Goal: Navigation & Orientation: Find specific page/section

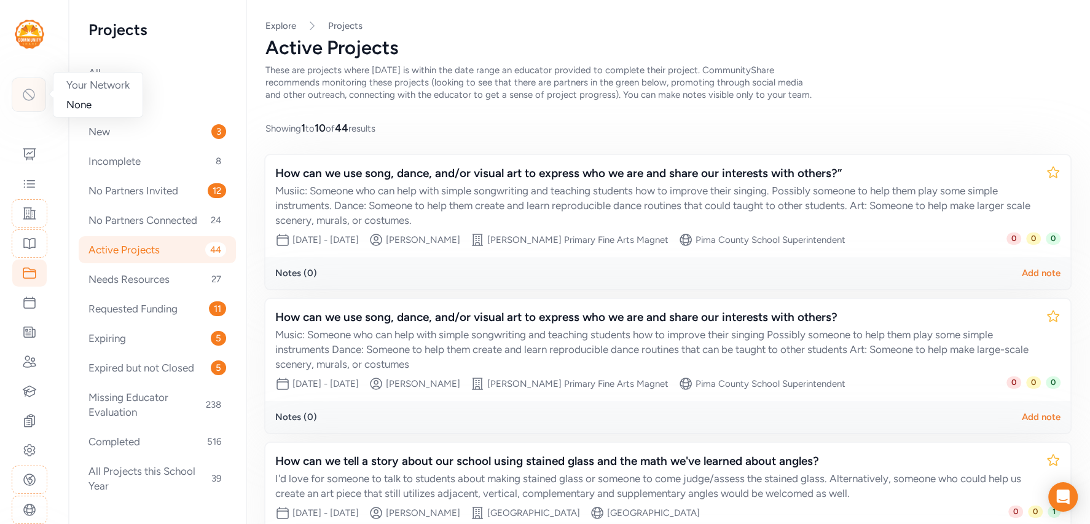
click at [26, 101] on icon at bounding box center [29, 94] width 15 height 15
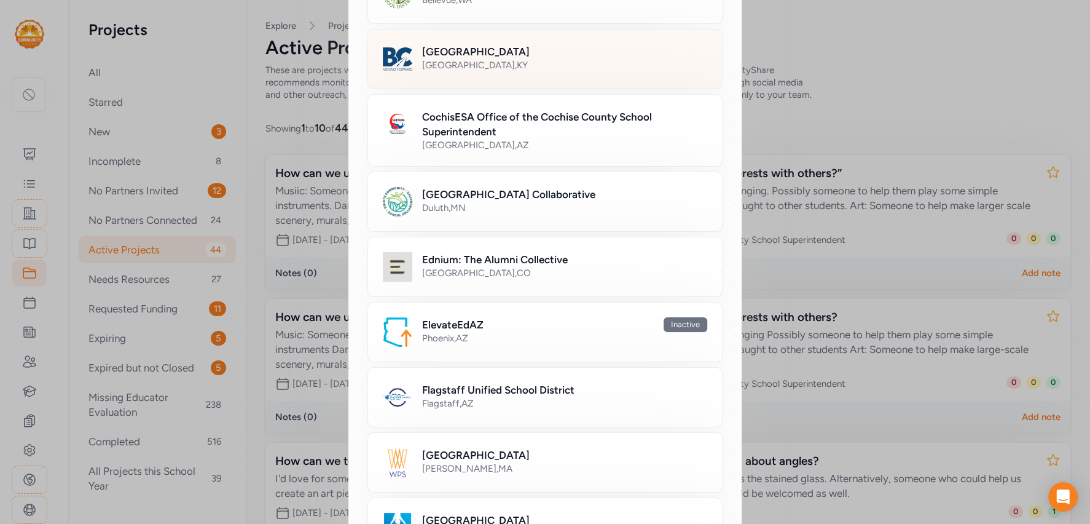
scroll to position [241, 0]
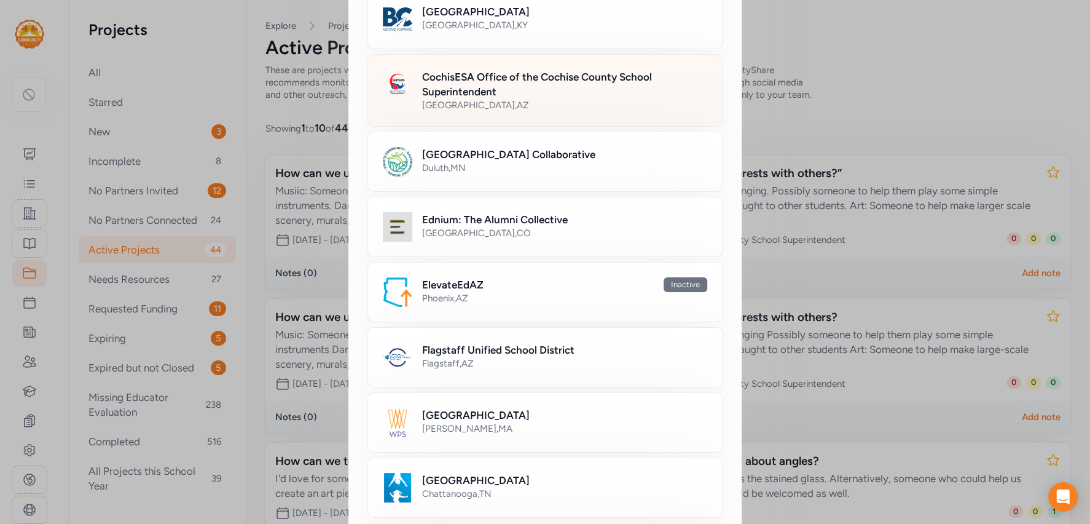
click at [521, 99] on div "[GEOGRAPHIC_DATA] , [GEOGRAPHIC_DATA]" at bounding box center [564, 105] width 285 height 12
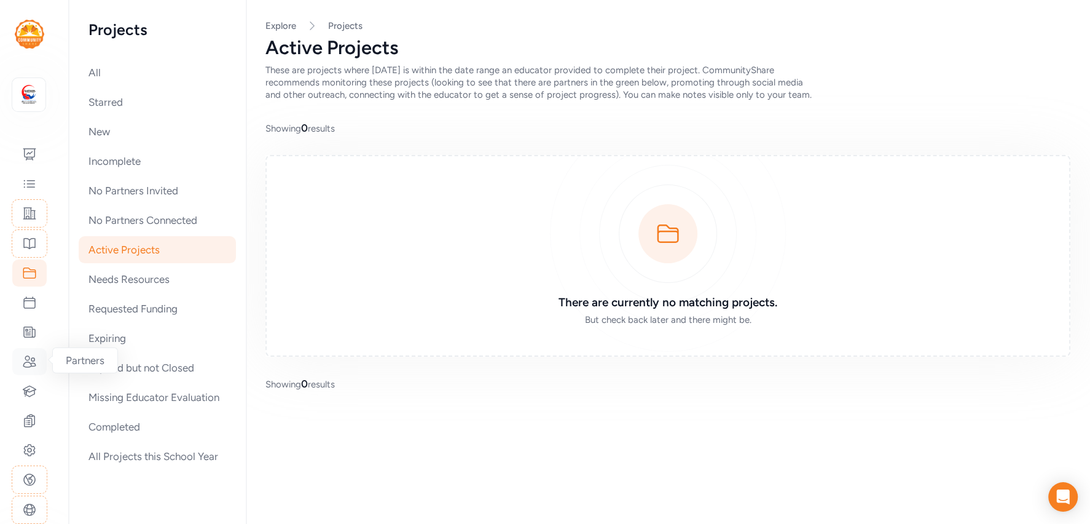
click at [34, 362] on icon at bounding box center [29, 361] width 12 height 11
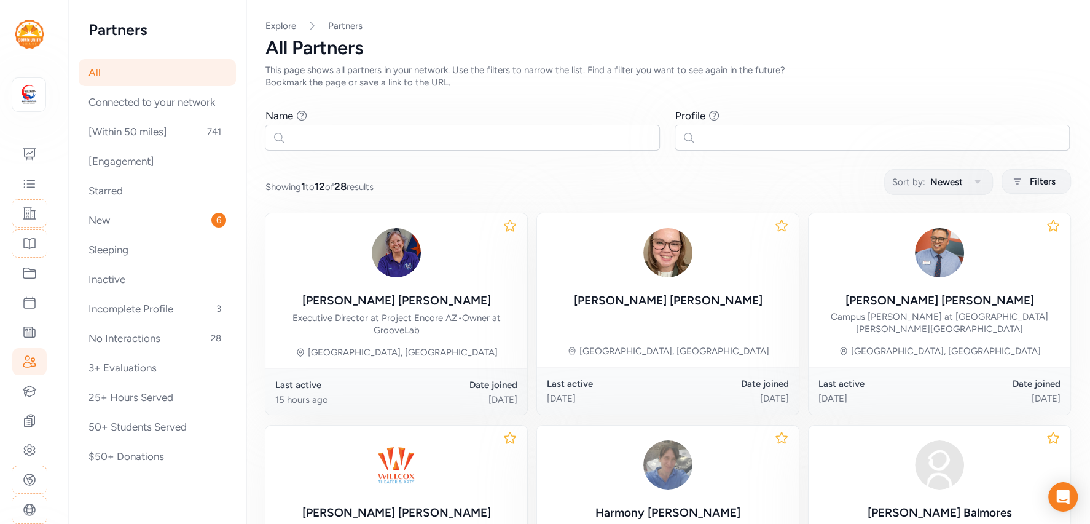
drag, startPoint x: 255, startPoint y: 187, endPoint x: 389, endPoint y: 182, distance: 134.1
click at [389, 182] on div "Showing 1 to 12 of 28 results Sort by: Newest Filters" at bounding box center [668, 182] width 805 height 24
drag, startPoint x: 257, startPoint y: 185, endPoint x: 393, endPoint y: 188, distance: 136.5
click at [393, 188] on div "Showing 1 to 12 of 28 results Sort by: Newest Filters" at bounding box center [668, 182] width 805 height 24
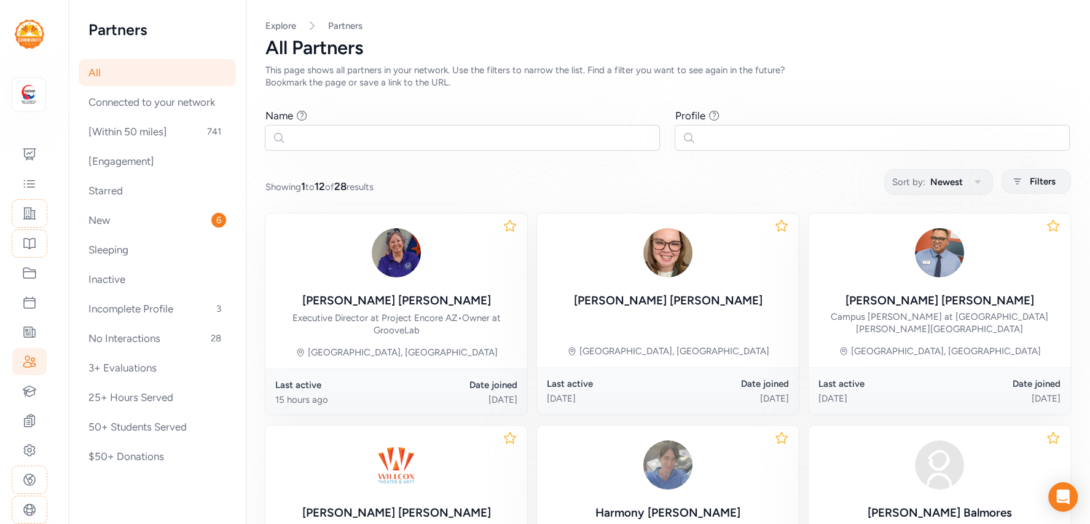
click at [393, 188] on div "Showing 1 to 12 of 28 results Sort by: Newest Filters" at bounding box center [668, 182] width 805 height 24
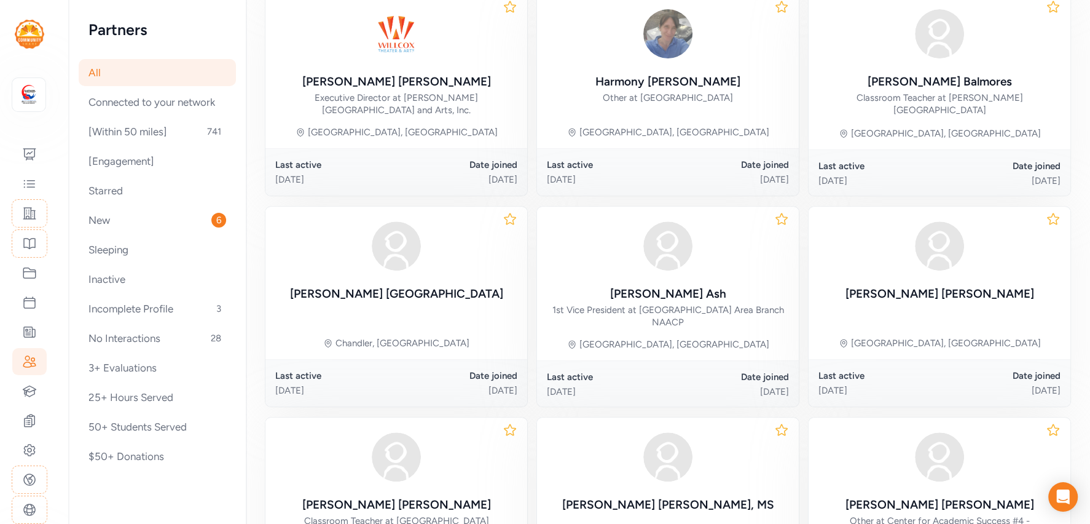
scroll to position [443, 0]
